Goal: Complete application form

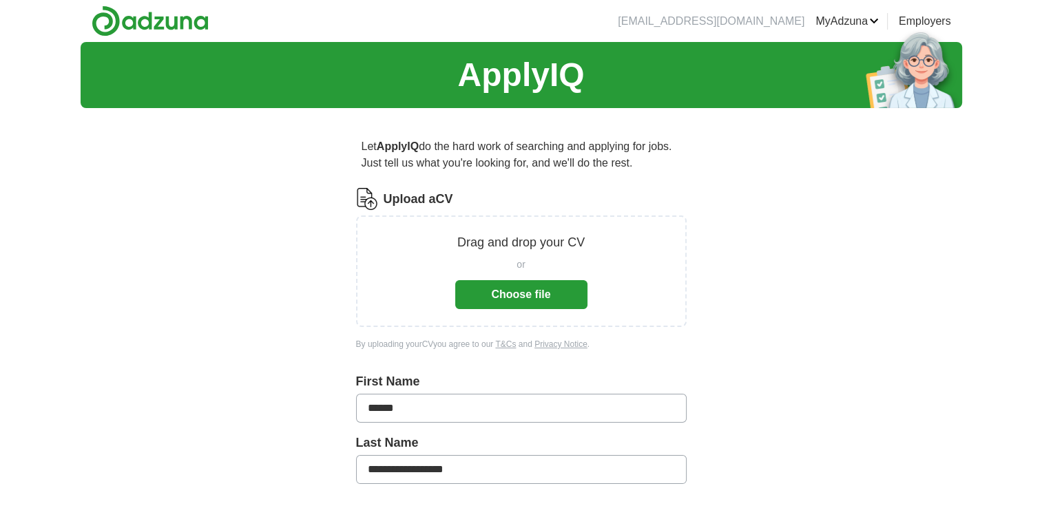
click at [544, 293] on button "Choose file" at bounding box center [521, 294] width 132 height 29
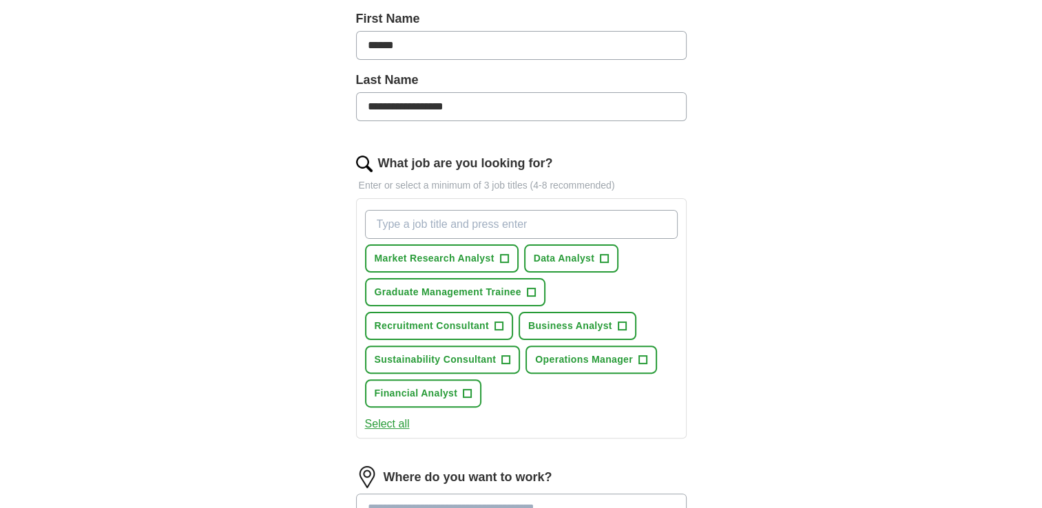
scroll to position [320, 0]
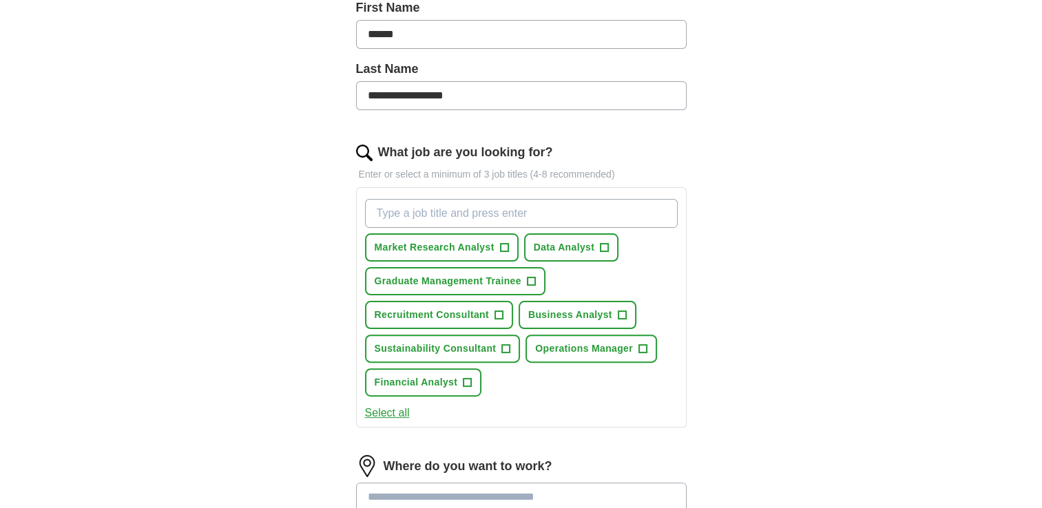
click at [446, 210] on input "What job are you looking for?" at bounding box center [521, 213] width 313 height 29
type input "wealth management"
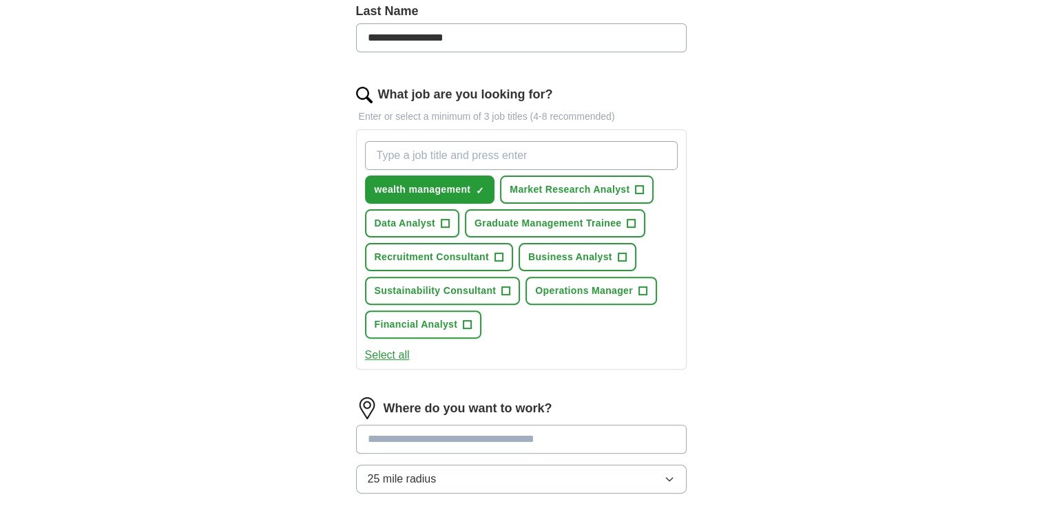
scroll to position [378, 0]
click at [504, 286] on span "+" at bounding box center [506, 291] width 8 height 11
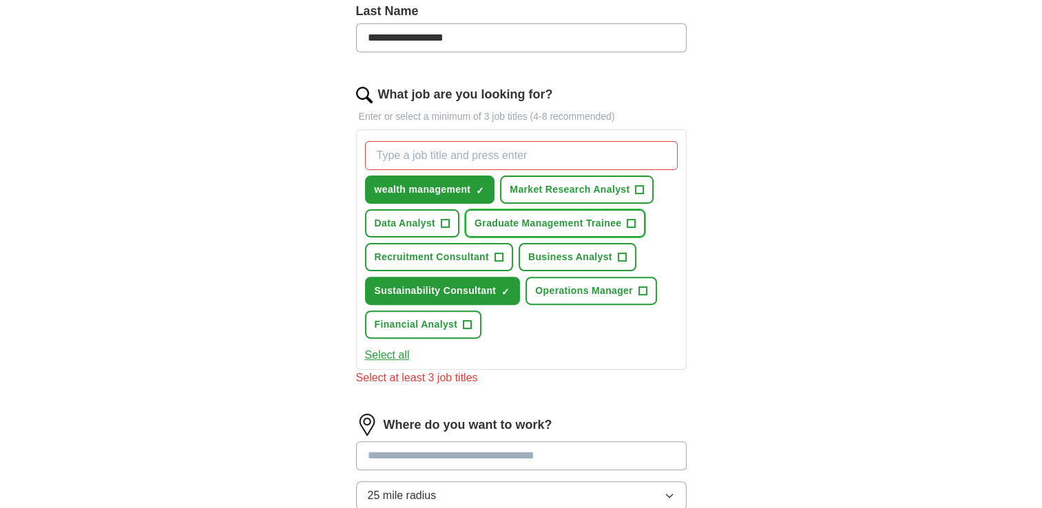
click at [630, 221] on span "+" at bounding box center [632, 223] width 8 height 11
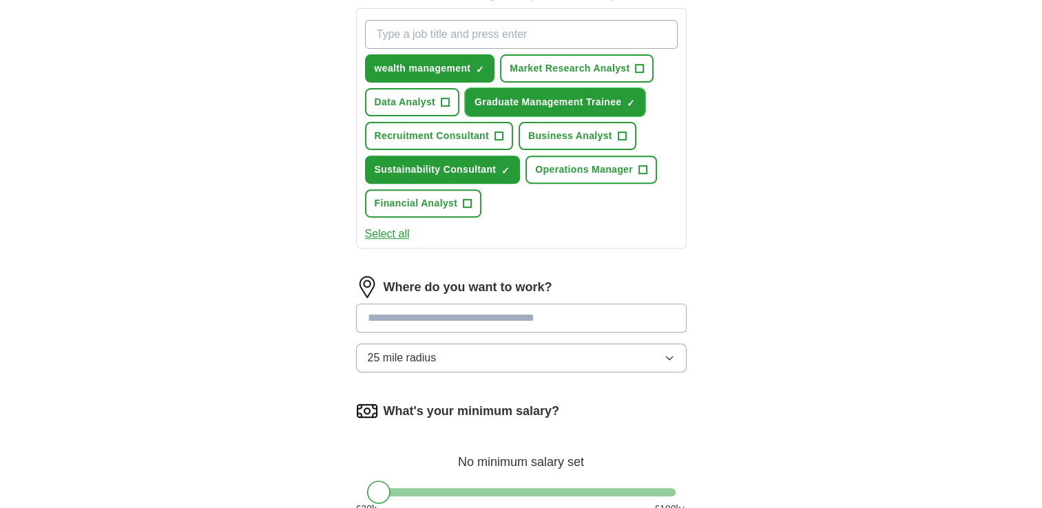
scroll to position [499, 0]
click at [451, 320] on input "text" at bounding box center [521, 318] width 331 height 29
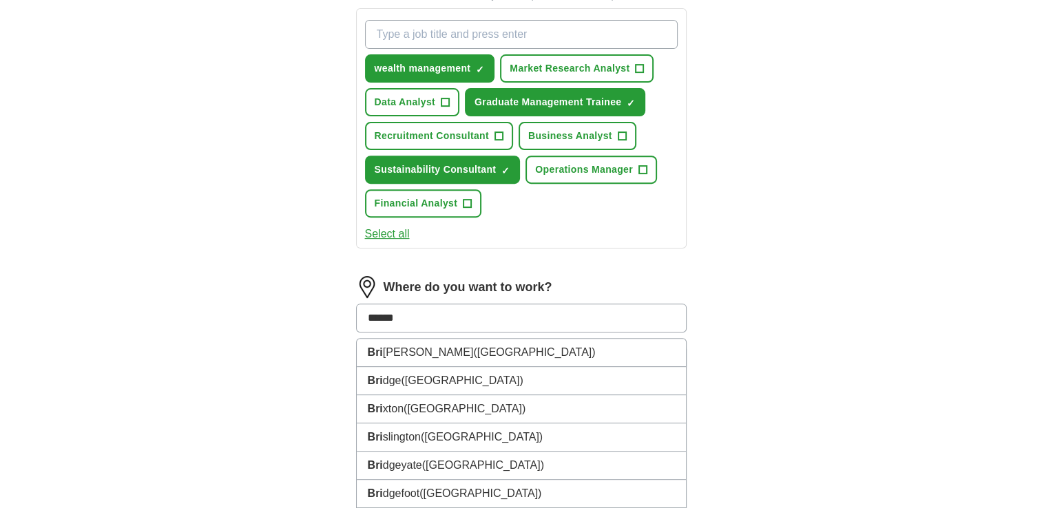
type input "*******"
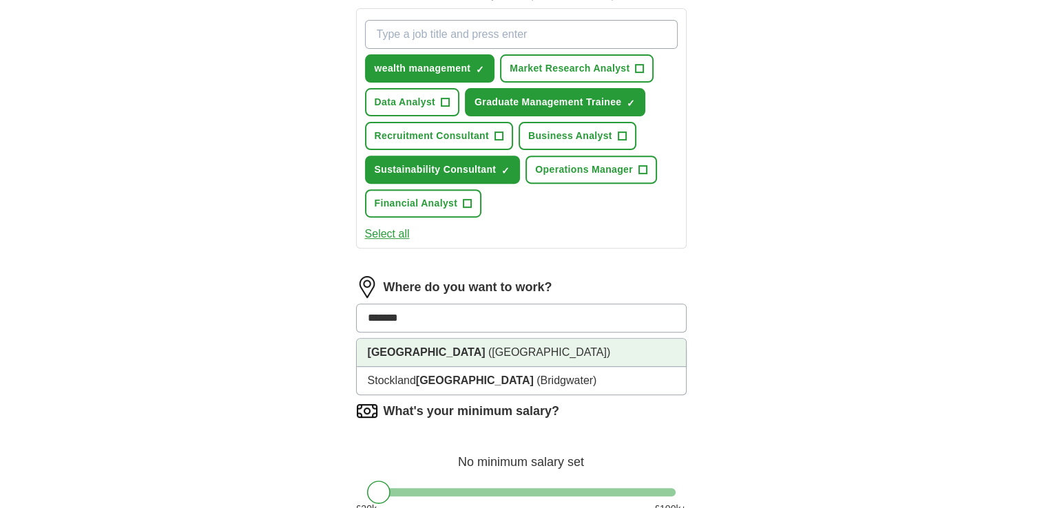
click at [488, 348] on span "([GEOGRAPHIC_DATA])" at bounding box center [549, 353] width 122 height 12
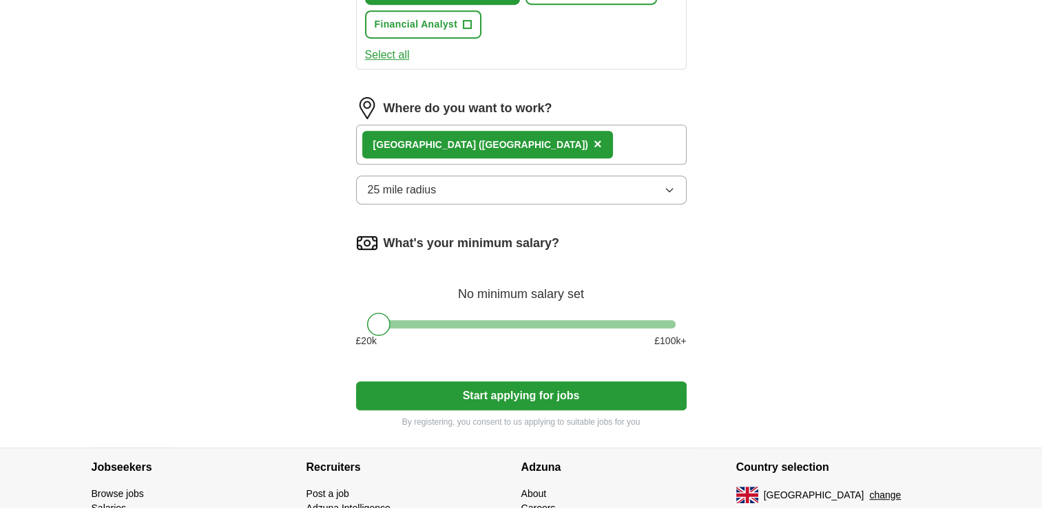
scroll to position [679, 0]
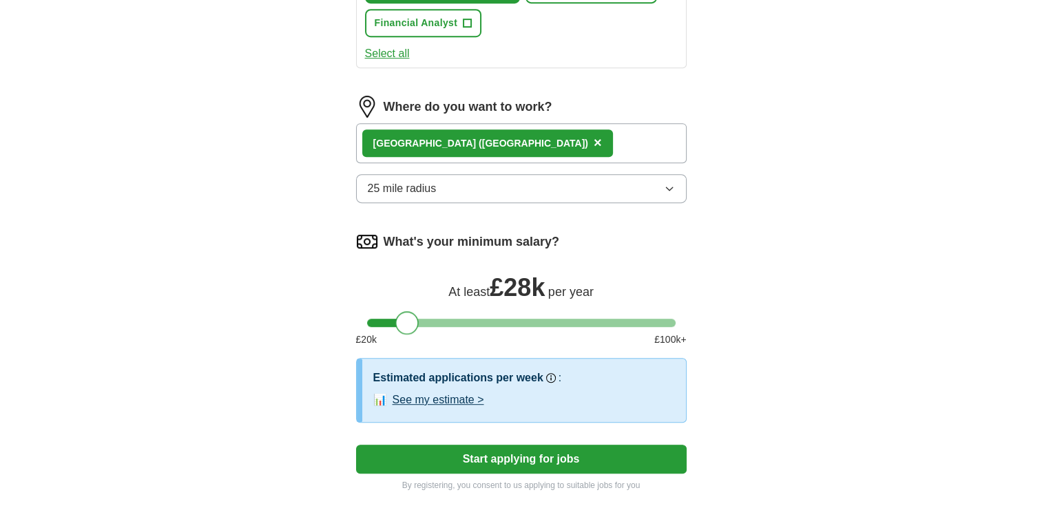
drag, startPoint x: 380, startPoint y: 318, endPoint x: 408, endPoint y: 320, distance: 28.3
click at [408, 320] on div at bounding box center [406, 322] width 23 height 23
click at [554, 456] on button "Start applying for jobs" at bounding box center [521, 459] width 331 height 29
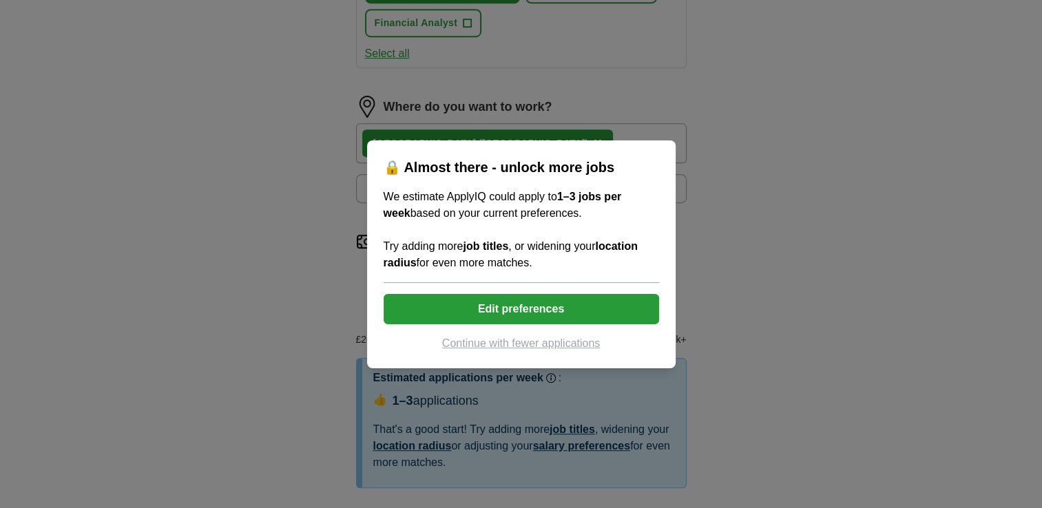
click at [573, 312] on button "Edit preferences" at bounding box center [522, 309] width 276 height 30
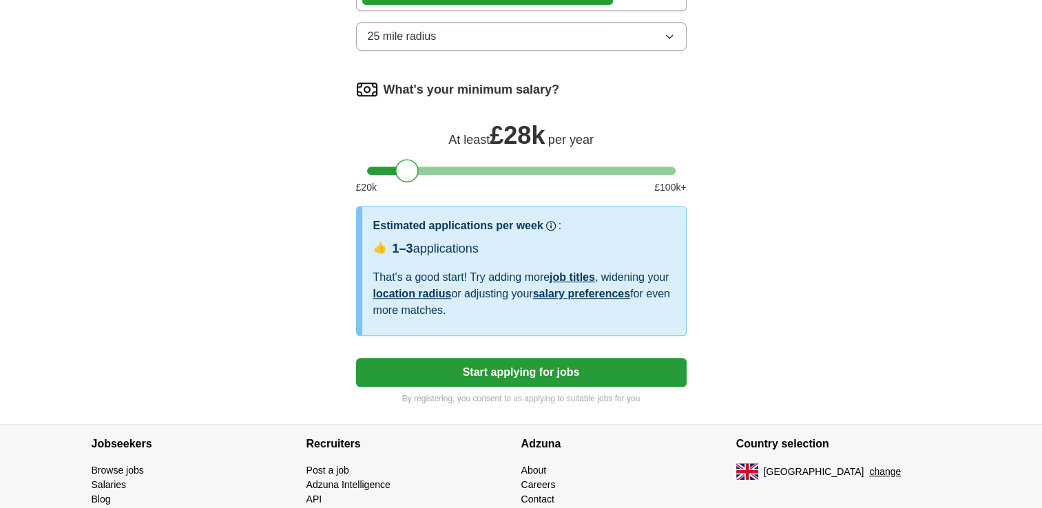
scroll to position [832, 0]
click at [524, 371] on button "Start applying for jobs" at bounding box center [521, 372] width 331 height 29
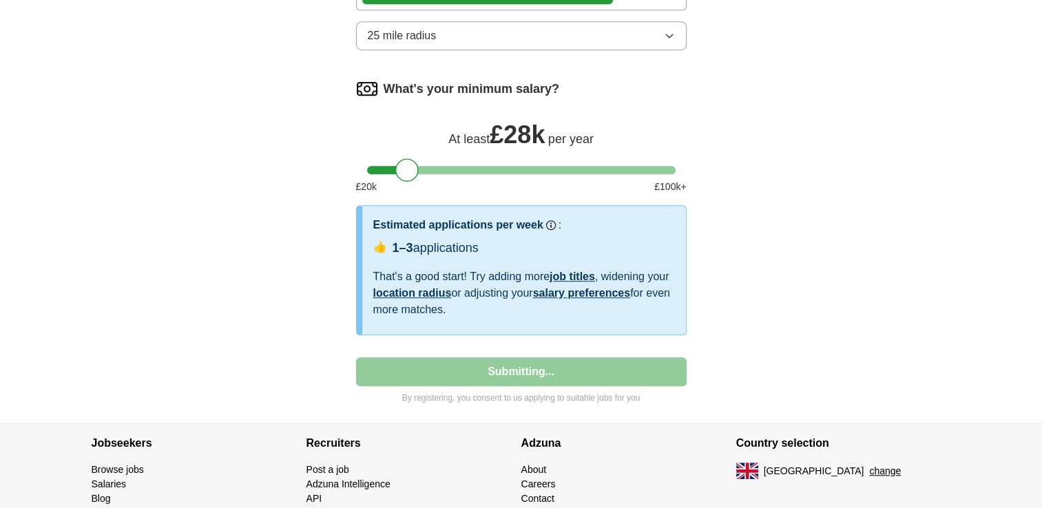
select select "**"
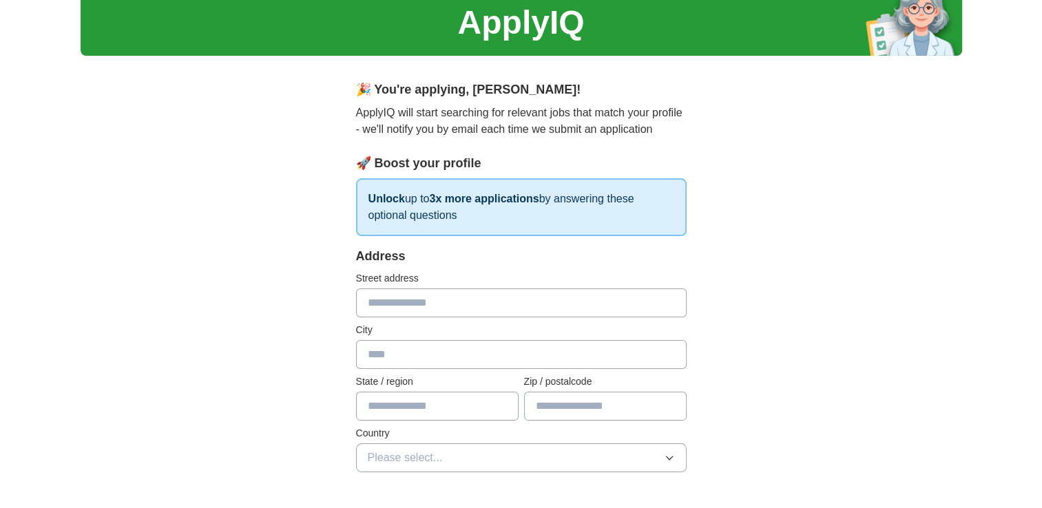
scroll to position [0, 0]
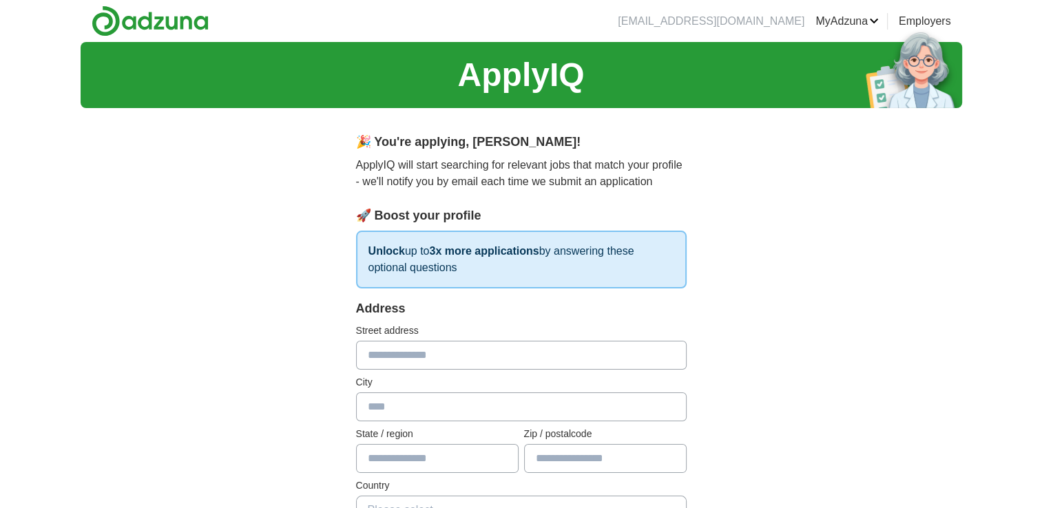
click at [473, 362] on input "text" at bounding box center [521, 355] width 331 height 29
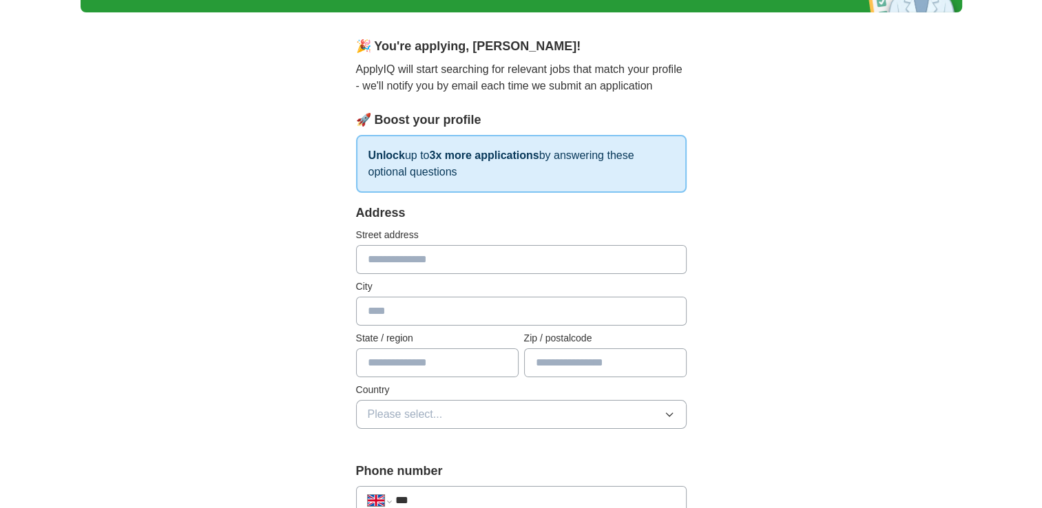
scroll to position [96, 0]
click at [436, 258] on input "text" at bounding box center [521, 259] width 331 height 29
type input "**********"
type input "****"
type input "**********"
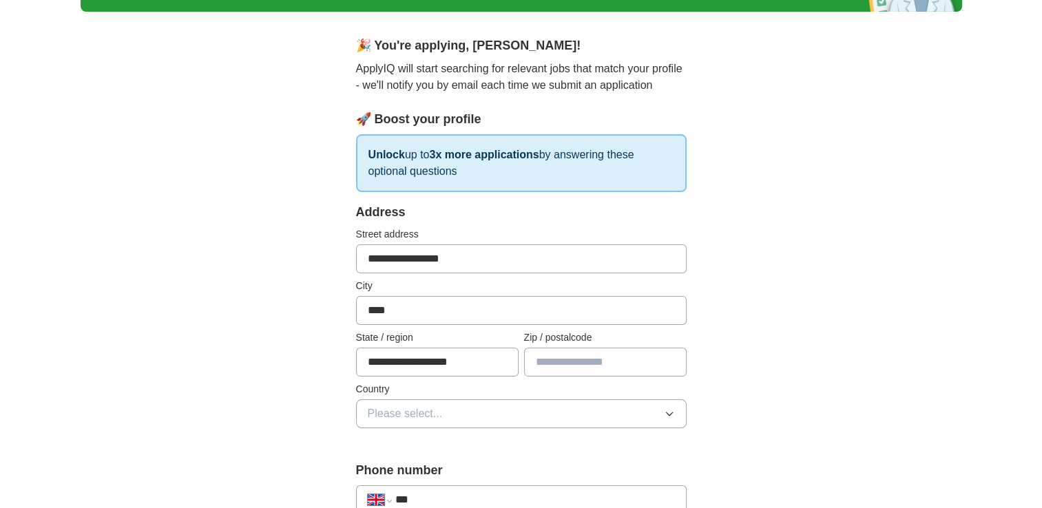
type input "*******"
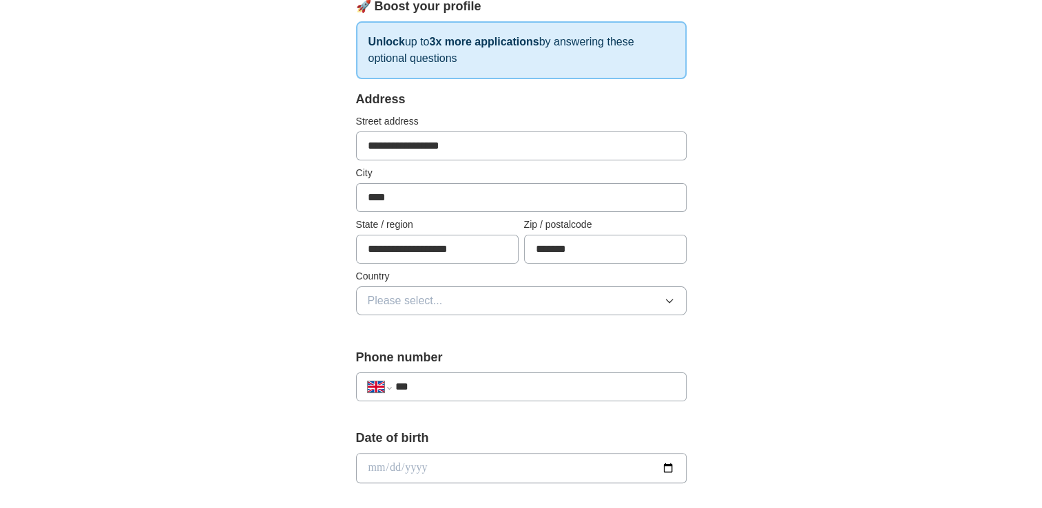
scroll to position [253, 0]
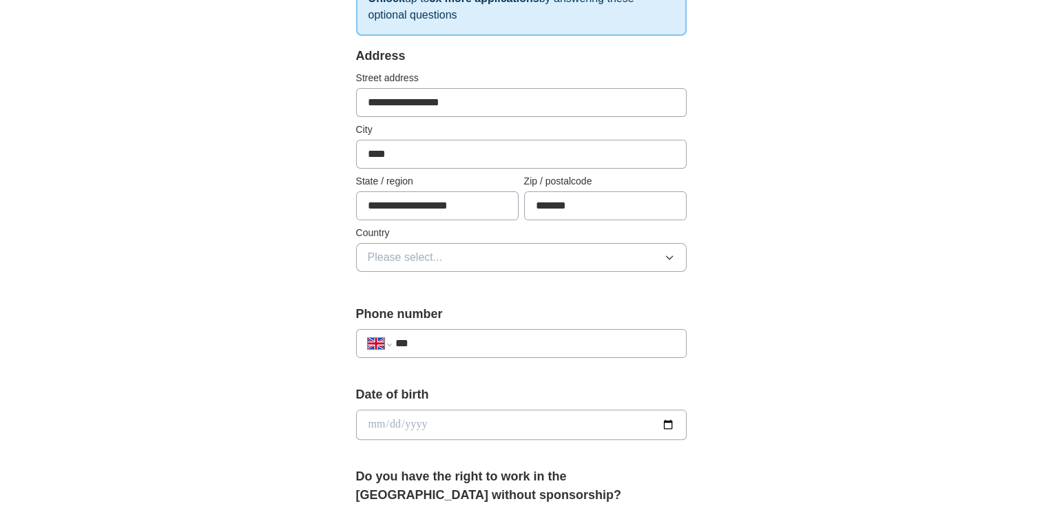
click at [441, 263] on span "Please select..." at bounding box center [405, 257] width 75 height 17
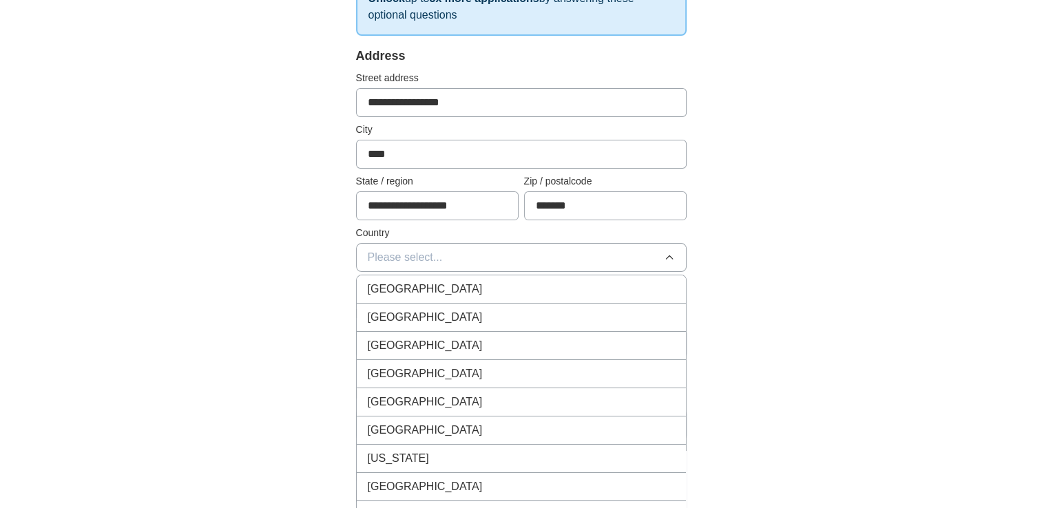
click at [433, 282] on span "[GEOGRAPHIC_DATA]" at bounding box center [425, 289] width 115 height 17
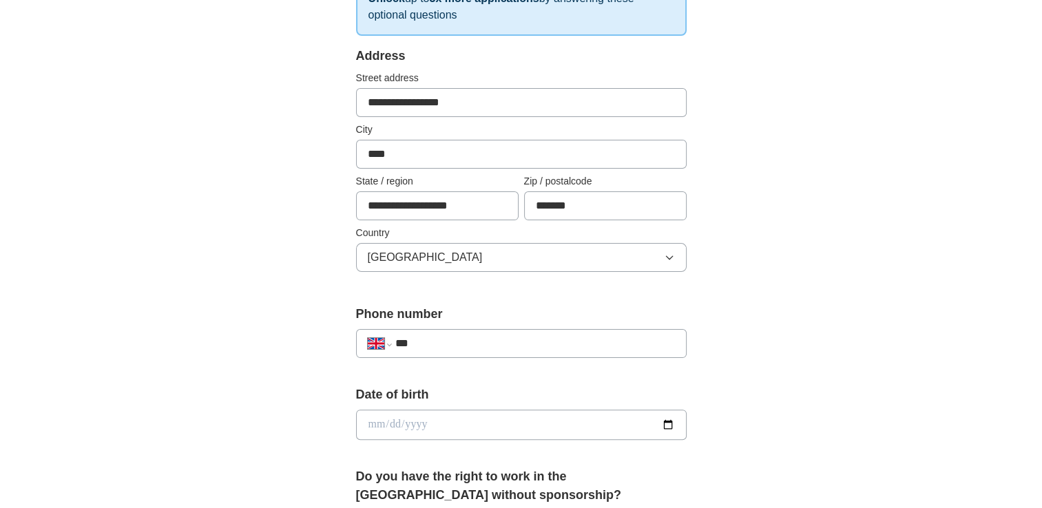
click at [426, 340] on input "***" at bounding box center [535, 344] width 280 height 17
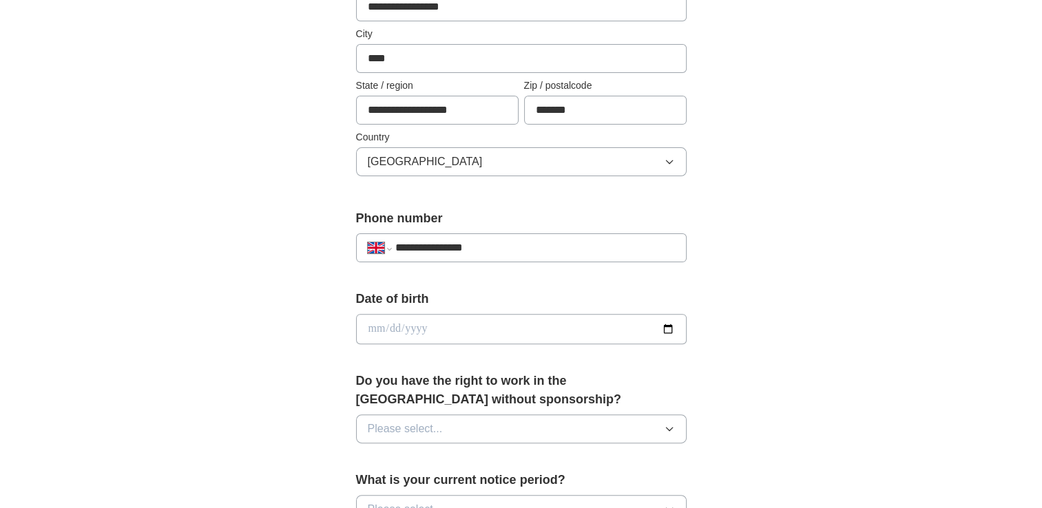
scroll to position [349, 0]
type input "**********"
click at [414, 332] on input "date" at bounding box center [521, 328] width 331 height 30
click at [373, 323] on input "date" at bounding box center [521, 328] width 331 height 30
type input "**********"
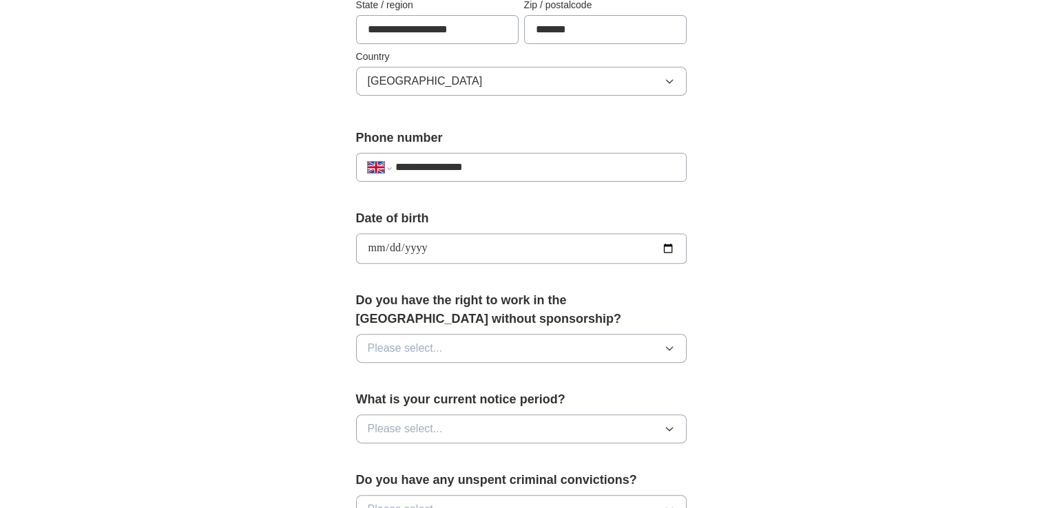
scroll to position [429, 0]
click at [406, 346] on span "Please select..." at bounding box center [405, 349] width 75 height 17
click at [411, 373] on div "Yes" at bounding box center [521, 381] width 307 height 17
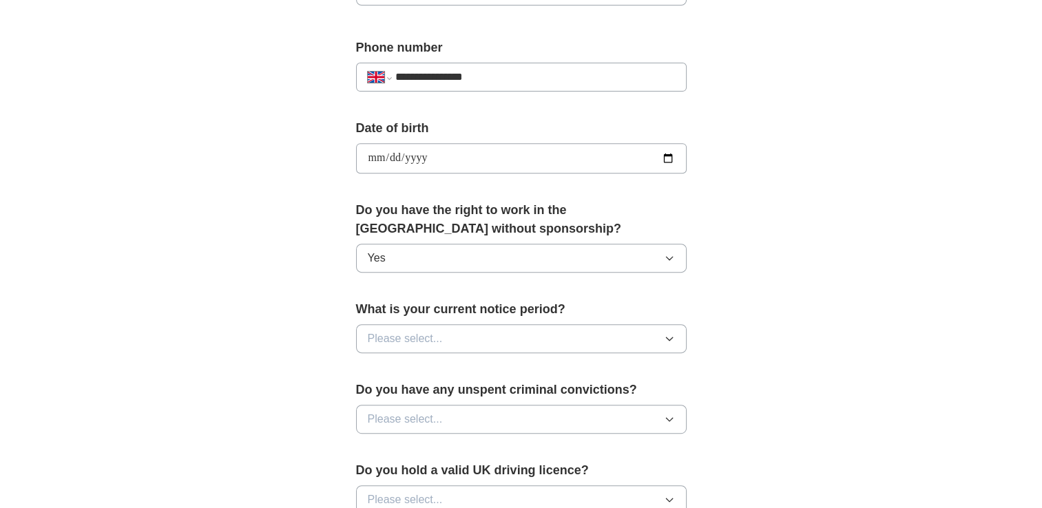
scroll to position [548, 0]
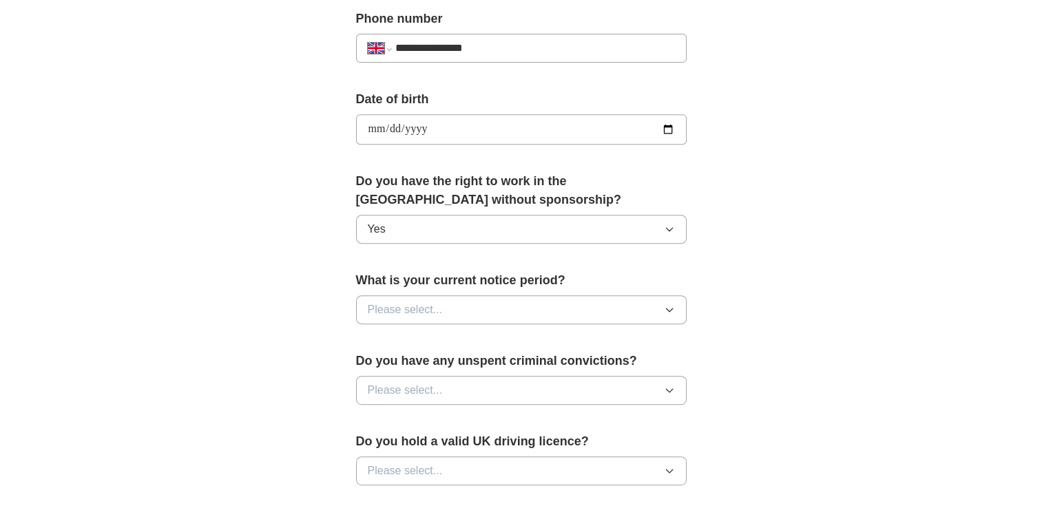
click at [441, 309] on span "Please select..." at bounding box center [405, 310] width 75 height 17
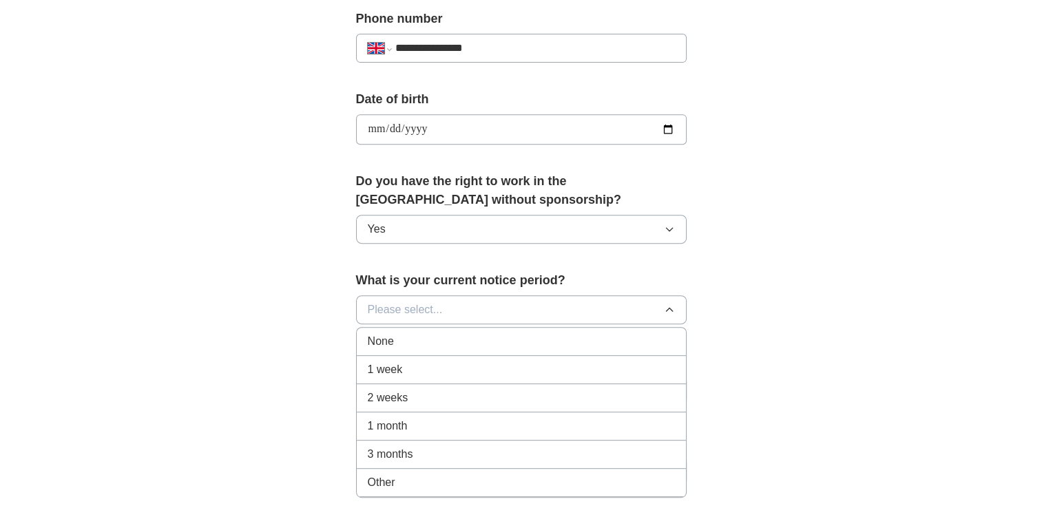
click at [419, 342] on div "None" at bounding box center [521, 341] width 307 height 17
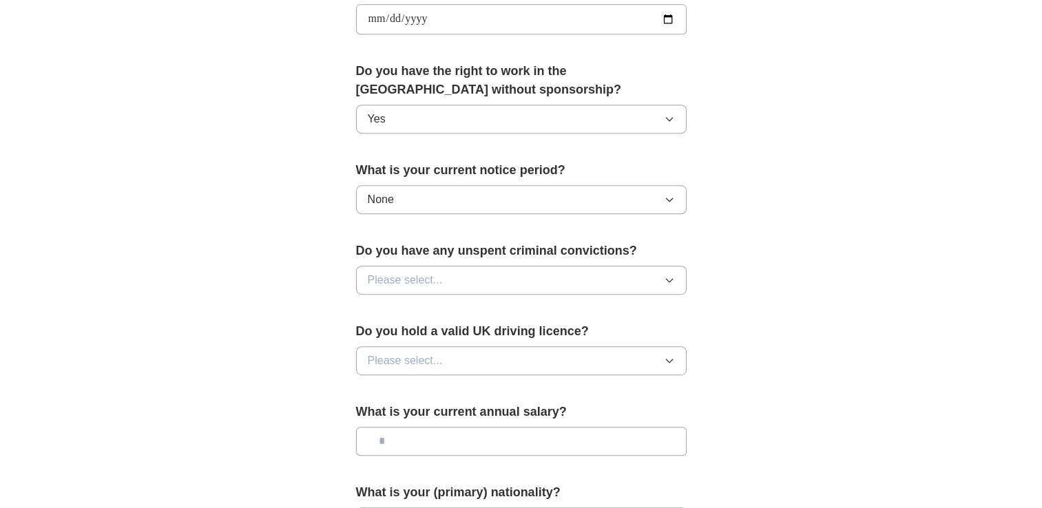
scroll to position [660, 0]
click at [445, 280] on button "Please select..." at bounding box center [521, 279] width 331 height 29
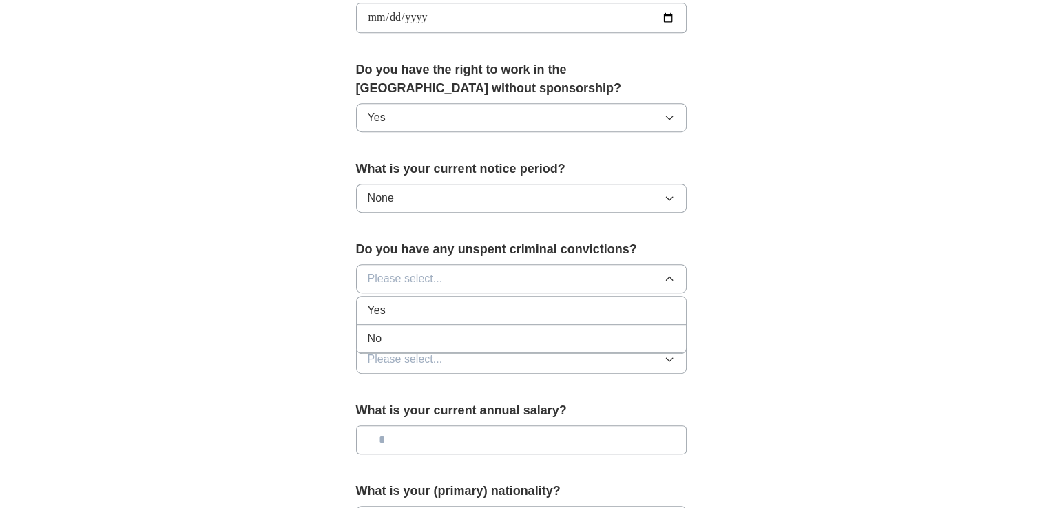
click at [418, 333] on div "No" at bounding box center [521, 339] width 307 height 17
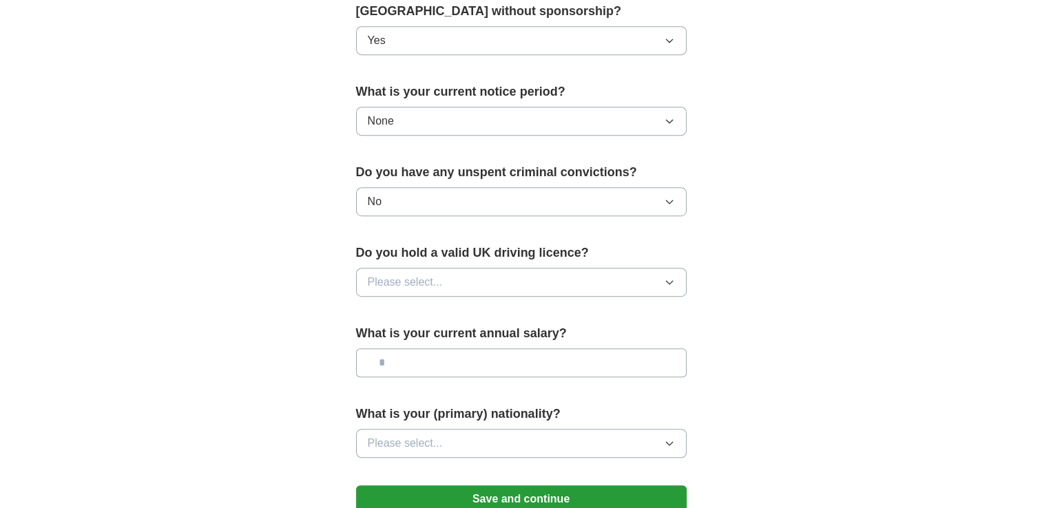
scroll to position [738, 0]
click at [444, 282] on button "Please select..." at bounding box center [521, 281] width 331 height 29
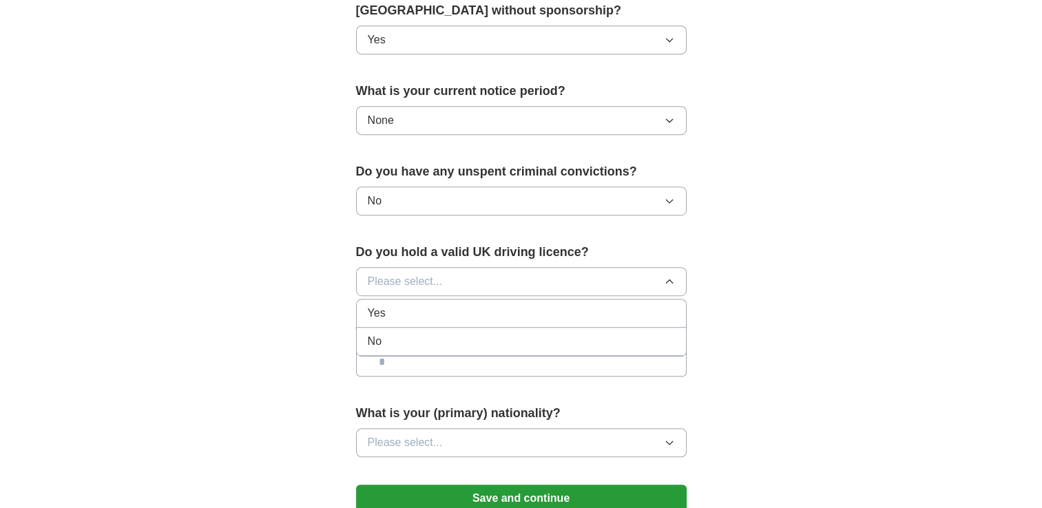
click at [421, 336] on div "No" at bounding box center [521, 341] width 307 height 17
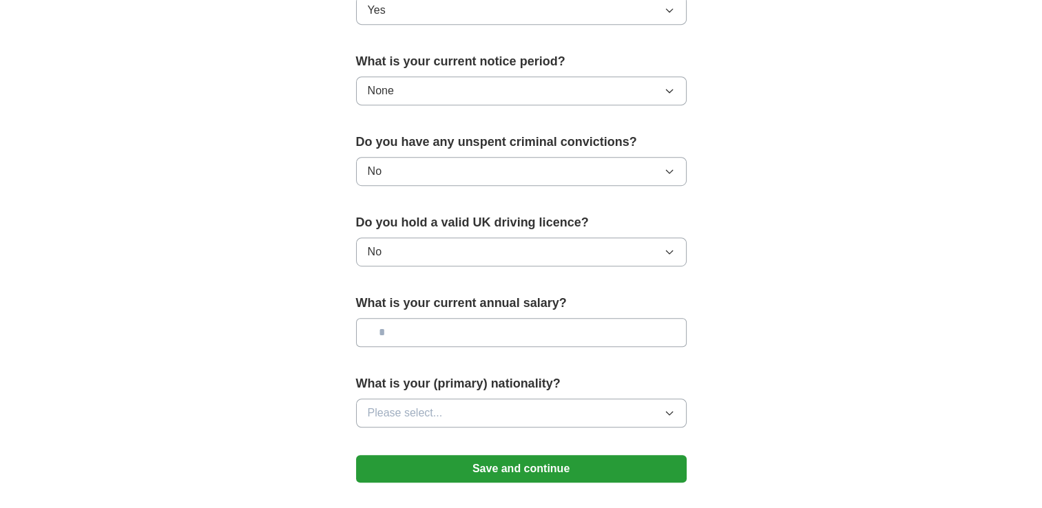
scroll to position [779, 0]
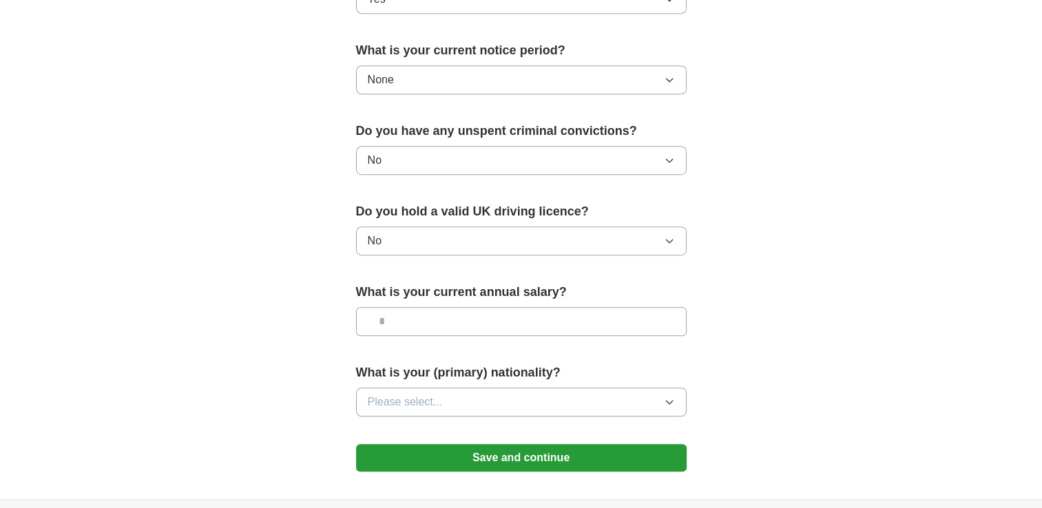
drag, startPoint x: 425, startPoint y: 328, endPoint x: 408, endPoint y: 310, distance: 24.9
click at [408, 310] on input "text" at bounding box center [521, 321] width 331 height 29
type input "*******"
click at [422, 394] on span "Please select..." at bounding box center [405, 402] width 75 height 17
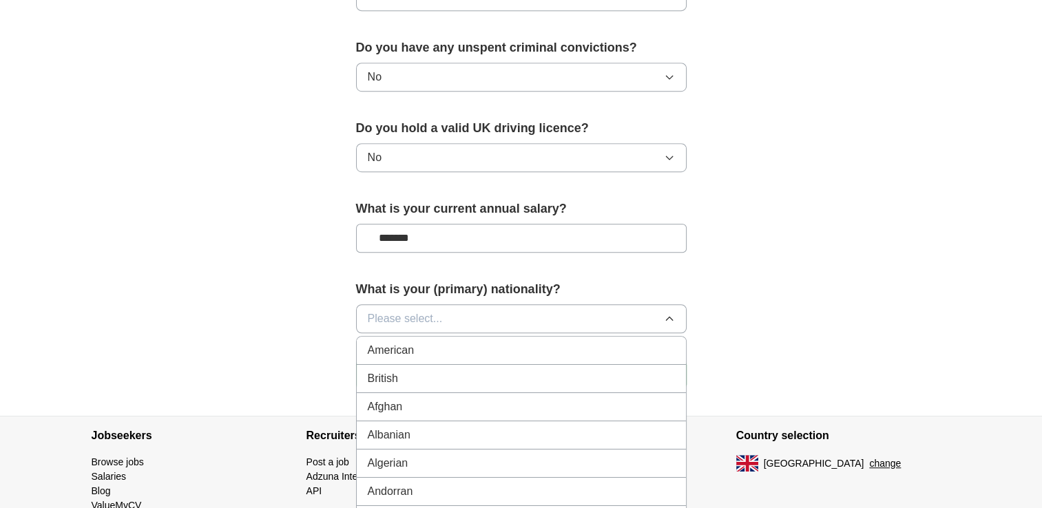
scroll to position [863, 0]
click at [408, 372] on div "British" at bounding box center [521, 378] width 307 height 17
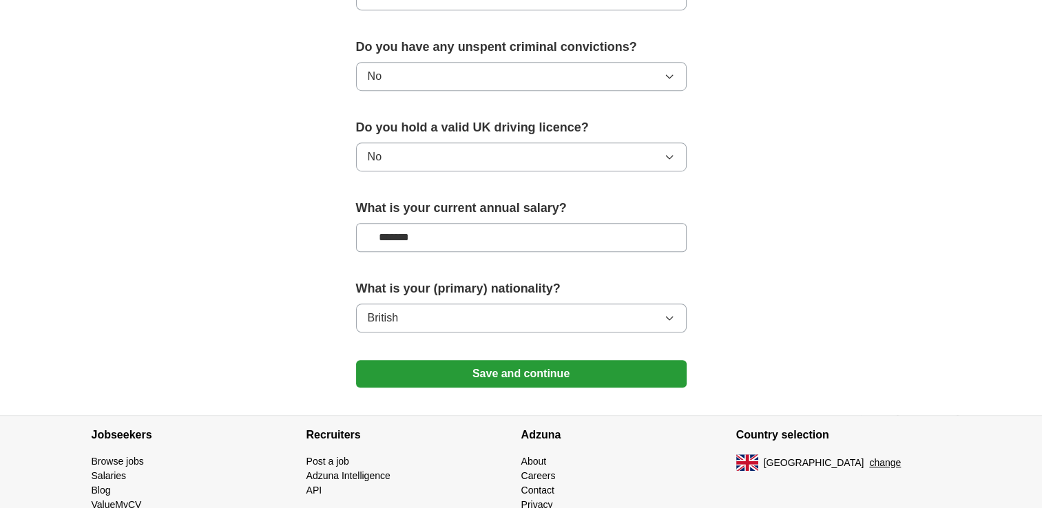
scroll to position [918, 0]
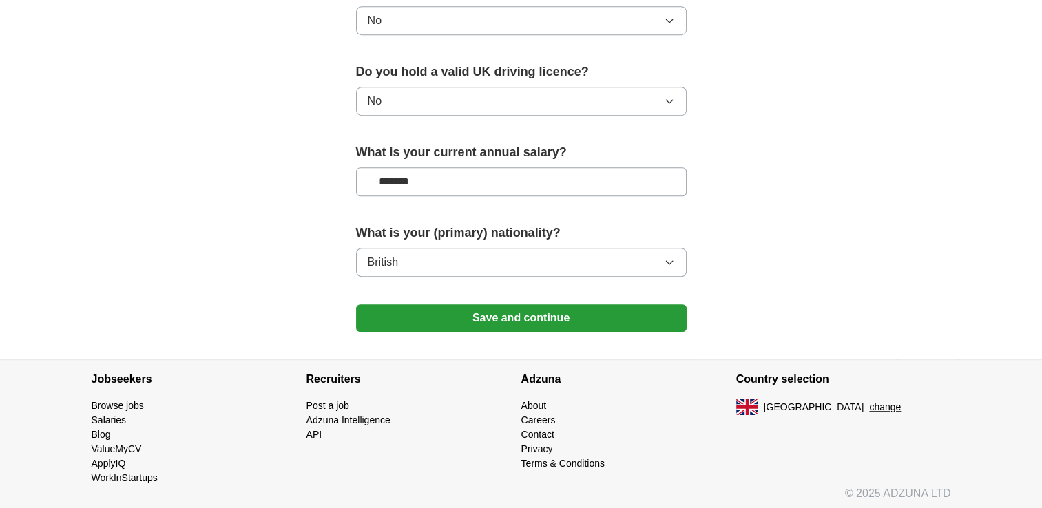
click at [511, 315] on button "Save and continue" at bounding box center [521, 319] width 331 height 28
